Goal: Find specific page/section: Find specific page/section

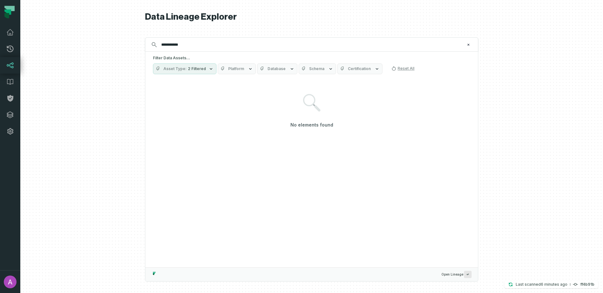
click at [168, 46] on input "**********" at bounding box center [310, 45] width 307 height 10
type input "**********"
click at [191, 68] on span "2 Filtered" at bounding box center [197, 68] width 18 height 5
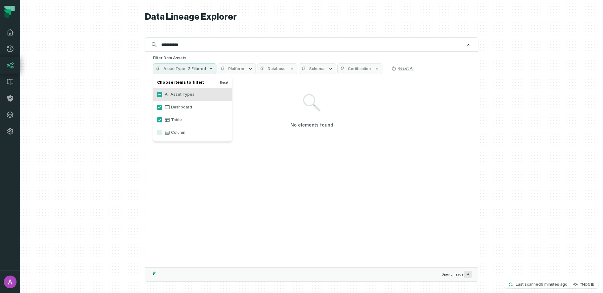
click at [156, 131] on label "Column" at bounding box center [192, 132] width 79 height 13
click at [157, 131] on button "Column" at bounding box center [159, 132] width 5 height 5
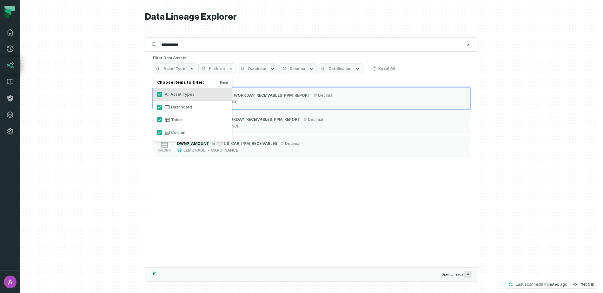
click at [240, 53] on div "Filter Data Assets... Asset Type Platform Database Schema Certification Reset A…" at bounding box center [311, 65] width 333 height 26
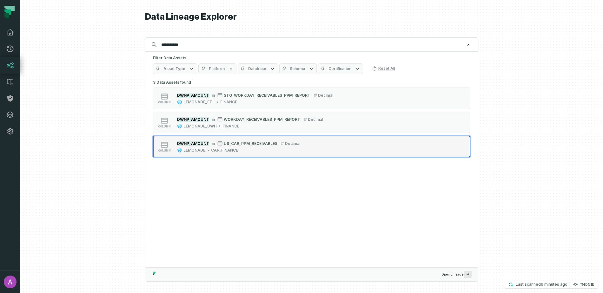
click at [248, 147] on div "DWNP_AMOUNT in US_CAR_PPM_RECEIVABLES decimal LEMONADE CAR_FINANCE" at bounding box center [239, 146] width 128 height 13
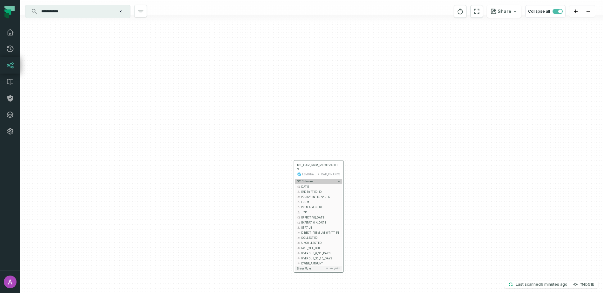
click at [338, 180] on icon "button" at bounding box center [339, 181] width 3 height 3
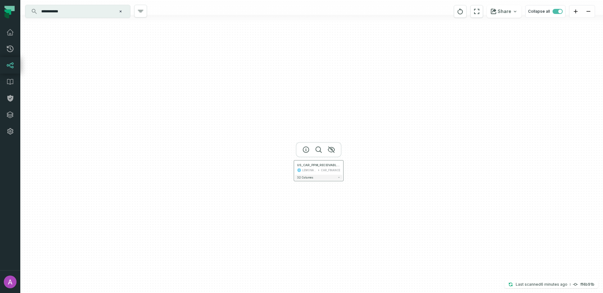
click at [337, 172] on div "CAR_FINANCE" at bounding box center [330, 170] width 19 height 4
click at [76, 17] on div "**********" at bounding box center [77, 11] width 105 height 13
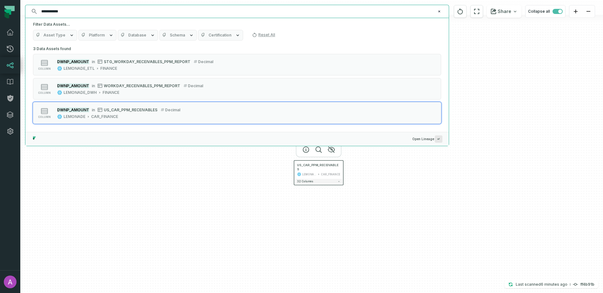
click at [77, 13] on input "**********" at bounding box center [236, 11] width 398 height 10
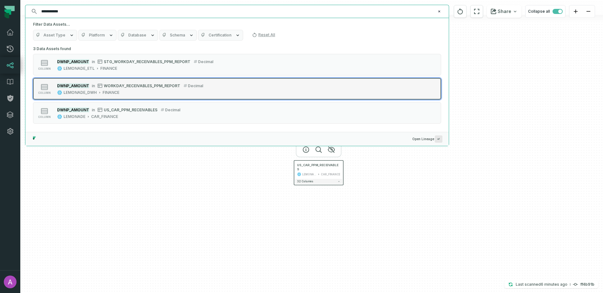
click at [144, 93] on div "LEMONADE_DWH FINANCE" at bounding box center [130, 92] width 146 height 5
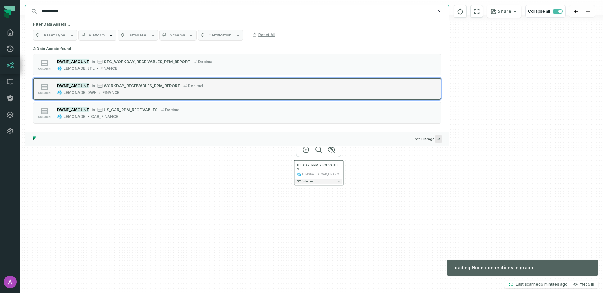
click at [144, 91] on div "LEMONADE_DWH FINANCE" at bounding box center [130, 92] width 146 height 5
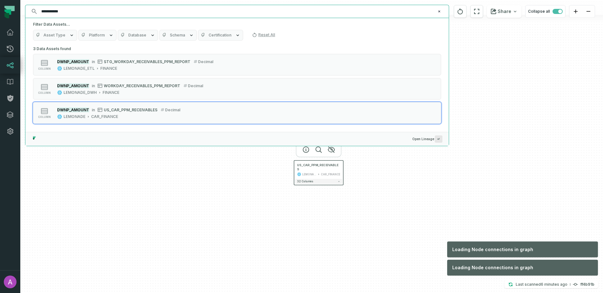
click at [215, 224] on div "US_CAR_PPM_RECEIVABLES LEMONADE CAR_FINANCE 32 columns" at bounding box center [311, 146] width 583 height 293
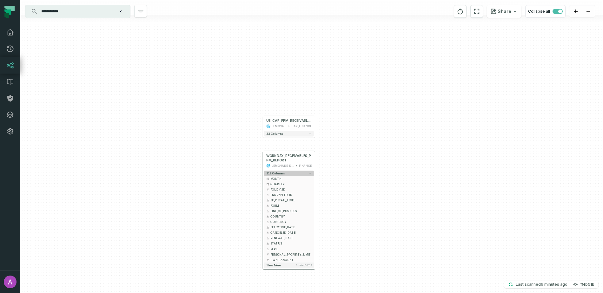
click at [309, 173] on button "118 columns" at bounding box center [289, 173] width 50 height 5
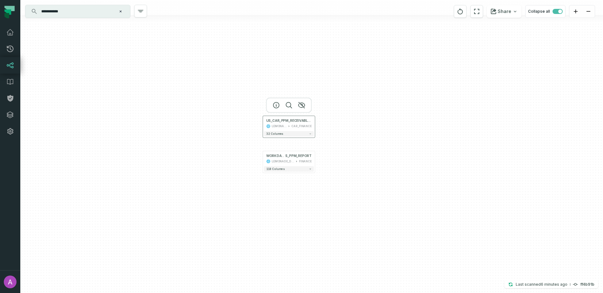
click at [273, 124] on div "US_CAR_PPM_RECEIVABLES LEMONADE CAR_FINANCE" at bounding box center [289, 123] width 50 height 13
click at [286, 136] on button "32 columns" at bounding box center [289, 138] width 50 height 5
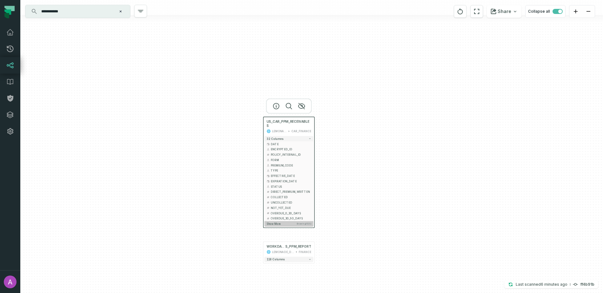
click at [280, 222] on button "Show more Showing 15 / 32" at bounding box center [288, 223] width 49 height 5
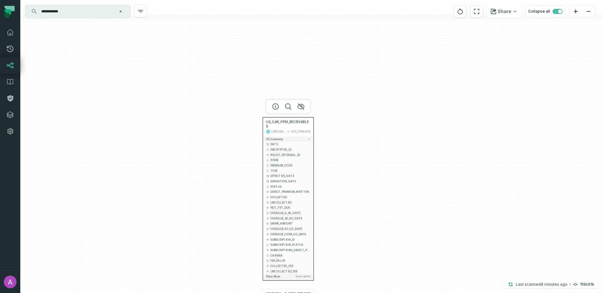
click at [83, 10] on input "**********" at bounding box center [76, 11] width 79 height 10
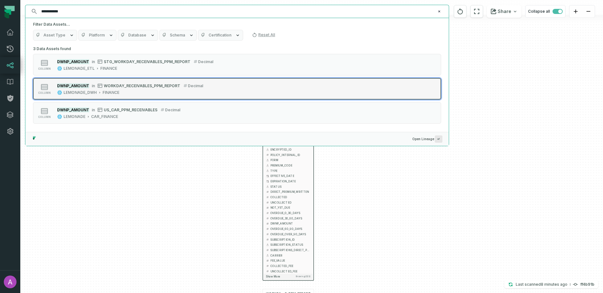
click at [138, 91] on div "LEMONADE_DWH FINANCE" at bounding box center [130, 92] width 146 height 5
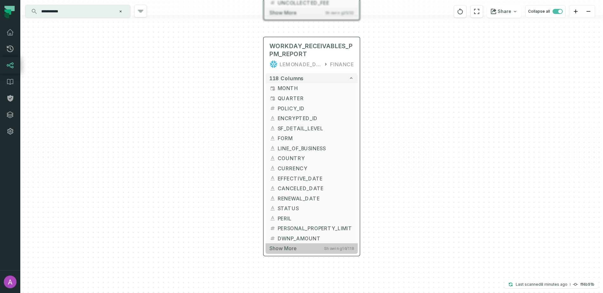
click at [318, 250] on button "Show more Showing 16 / 118" at bounding box center [312, 249] width 92 height 10
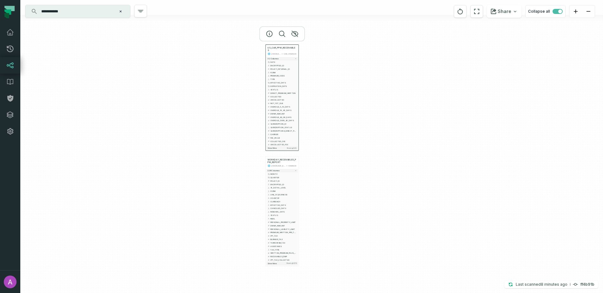
drag, startPoint x: 361, startPoint y: 231, endPoint x: 358, endPoint y: 206, distance: 25.2
click at [358, 206] on div "US_CAR_PPM_RECEIVABLES LEMONADE CAR_FINANCE 32 columns DATE ENCRYPTED_ID POLICY…" at bounding box center [311, 146] width 583 height 293
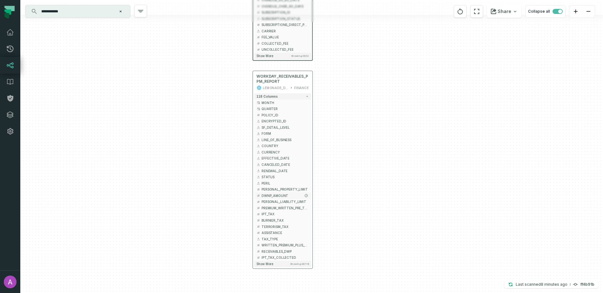
click at [271, 196] on span "DWNP_AMOUNT" at bounding box center [285, 196] width 47 height 5
click at [308, 195] on icon "button" at bounding box center [306, 196] width 4 height 4
drag, startPoint x: 334, startPoint y: 69, endPoint x: 329, endPoint y: 197, distance: 128.4
click at [331, 205] on div "US_CAR_PPM_RECEIVABLES LEMONADE CAR_FINANCE 32 columns DATE ENCRYPTED_ID POLICY…" at bounding box center [311, 146] width 583 height 293
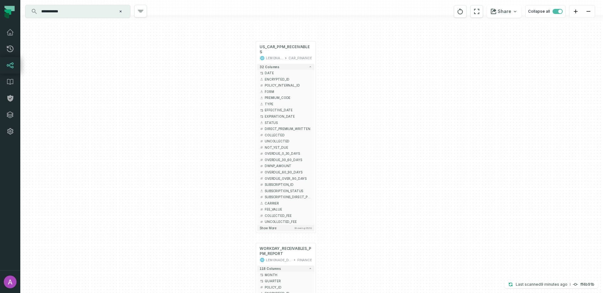
drag, startPoint x: 332, startPoint y: 99, endPoint x: 338, endPoint y: 135, distance: 37.0
click at [338, 135] on div "US_CAR_PPM_RECEIVABLES LEMONADE CAR_FINANCE 32 columns DATE ENCRYPTED_ID POLICY…" at bounding box center [311, 146] width 583 height 293
